Goal: Share content: Share content

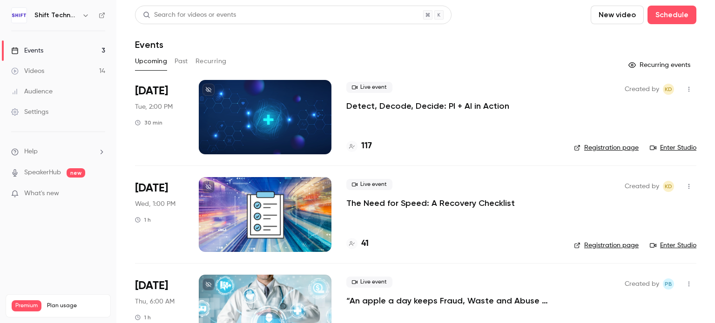
click at [175, 62] on button "Past" at bounding box center [180, 61] width 13 height 15
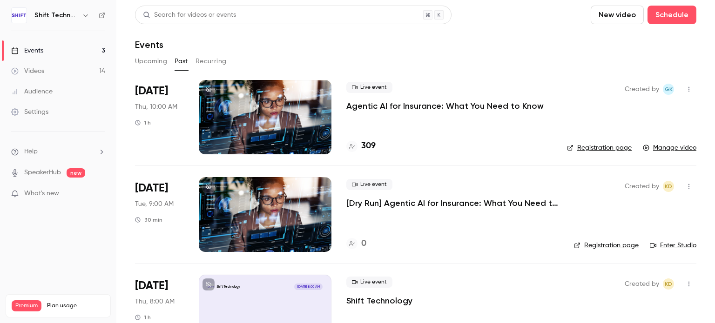
click at [389, 107] on p "Agentic AI for Insurance: What You Need to Know" at bounding box center [444, 106] width 197 height 11
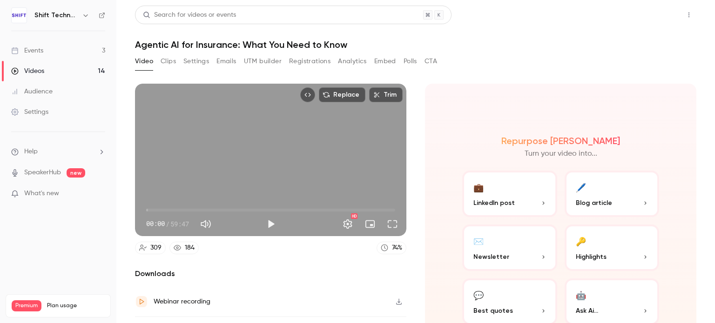
click at [638, 14] on button "Share" at bounding box center [655, 15] width 37 height 19
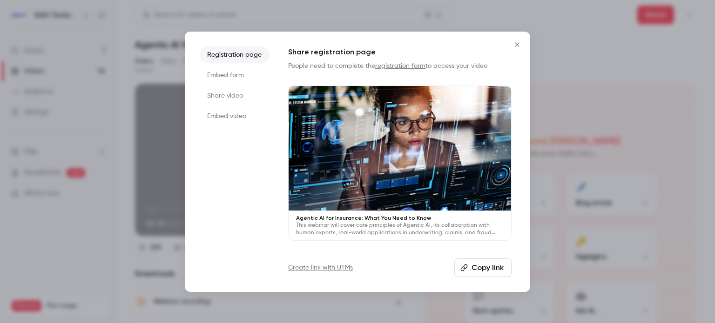
drag, startPoint x: 226, startPoint y: 96, endPoint x: 231, endPoint y: 100, distance: 6.7
click at [226, 96] on li "Share video" at bounding box center [235, 95] width 70 height 17
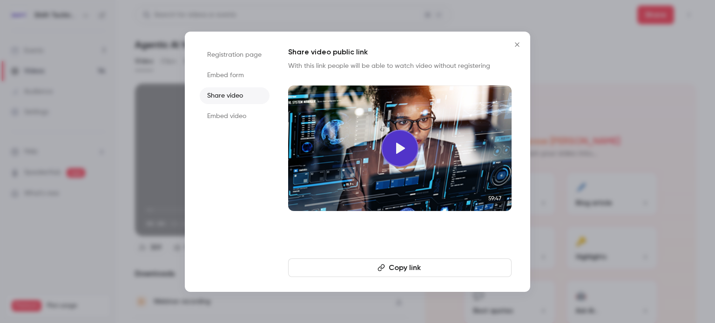
click at [396, 267] on button "Copy link" at bounding box center [399, 268] width 223 height 19
click at [400, 147] on icon at bounding box center [400, 148] width 9 height 11
